Goal: Check status: Check status

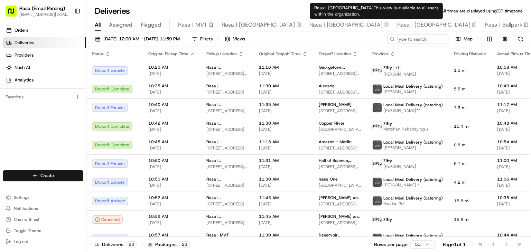
click at [397, 26] on span "Rasa | [GEOGRAPHIC_DATA]" at bounding box center [433, 25] width 73 height 8
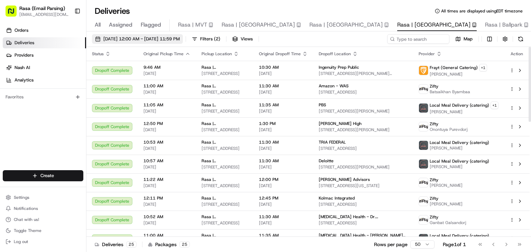
click at [175, 40] on span "[DATE] 12:00 AM - [DATE] 11:59 PM" at bounding box center [141, 39] width 76 height 6
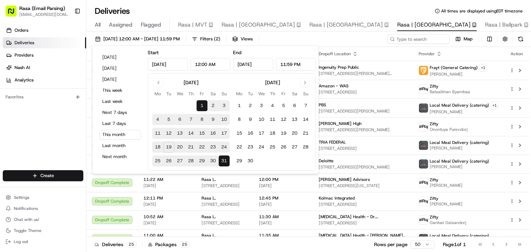
click at [171, 148] on button "19" at bounding box center [168, 147] width 11 height 11
type input "[DATE]"
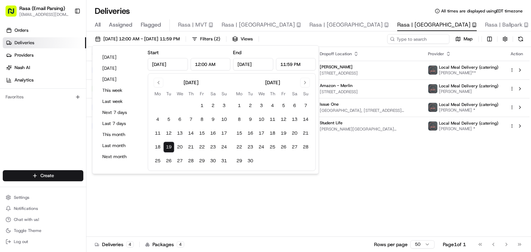
click at [161, 211] on div "Status Original Pickup Time Pickup Location Original Dropoff Time Dropoff Locat…" at bounding box center [307, 142] width 443 height 190
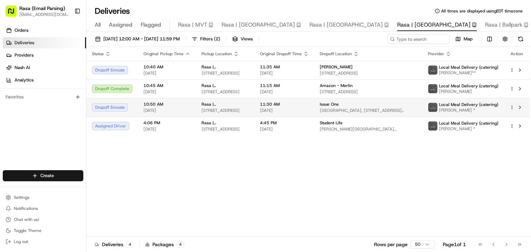
click at [124, 105] on div "Dropoff Enroute" at bounding box center [112, 107] width 40 height 8
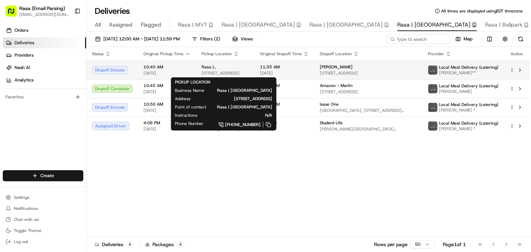
click at [219, 76] on span "[STREET_ADDRESS]" at bounding box center [225, 74] width 47 height 6
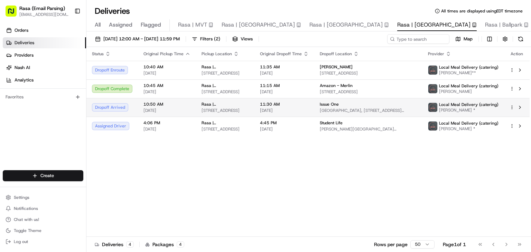
click at [128, 102] on td "Dropoff Arrived" at bounding box center [112, 107] width 52 height 19
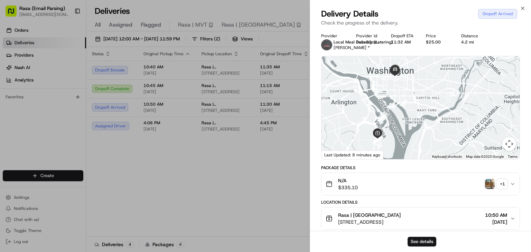
click at [487, 183] on img "button" at bounding box center [490, 184] width 10 height 10
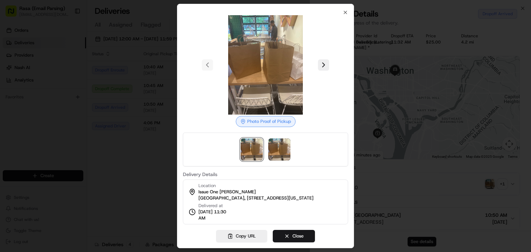
click at [116, 158] on div at bounding box center [265, 126] width 531 height 252
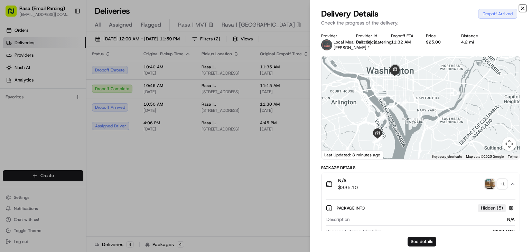
click at [523, 7] on icon "button" at bounding box center [523, 9] width 6 height 6
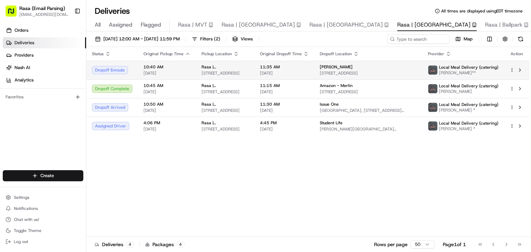
click at [122, 73] on div "Dropoff Enroute" at bounding box center [112, 70] width 40 height 8
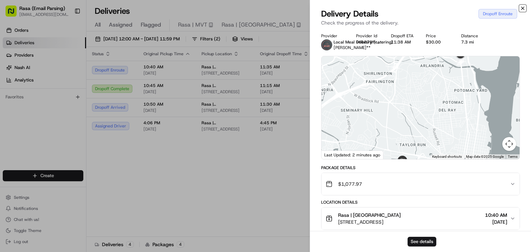
click at [524, 8] on icon "button" at bounding box center [523, 9] width 6 height 6
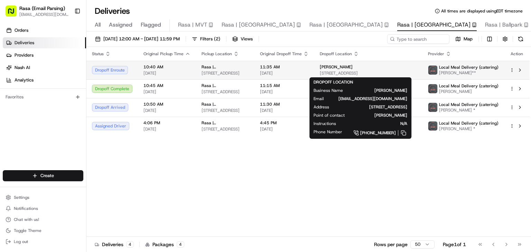
click at [336, 65] on span "[PERSON_NAME]" at bounding box center [336, 67] width 33 height 6
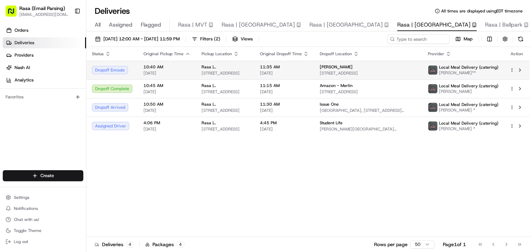
click at [113, 69] on div "Dropoff Enroute" at bounding box center [112, 70] width 40 height 8
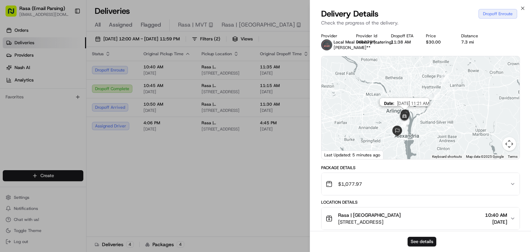
click at [401, 120] on img at bounding box center [404, 116] width 19 height 19
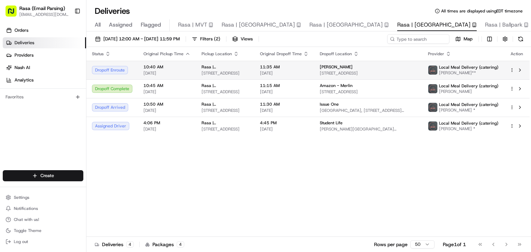
click at [102, 71] on div "Dropoff Enroute" at bounding box center [112, 70] width 40 height 8
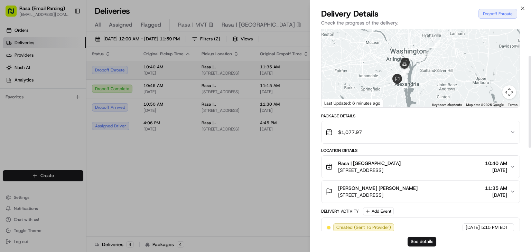
scroll to position [61, 0]
